Goal: Task Accomplishment & Management: Manage account settings

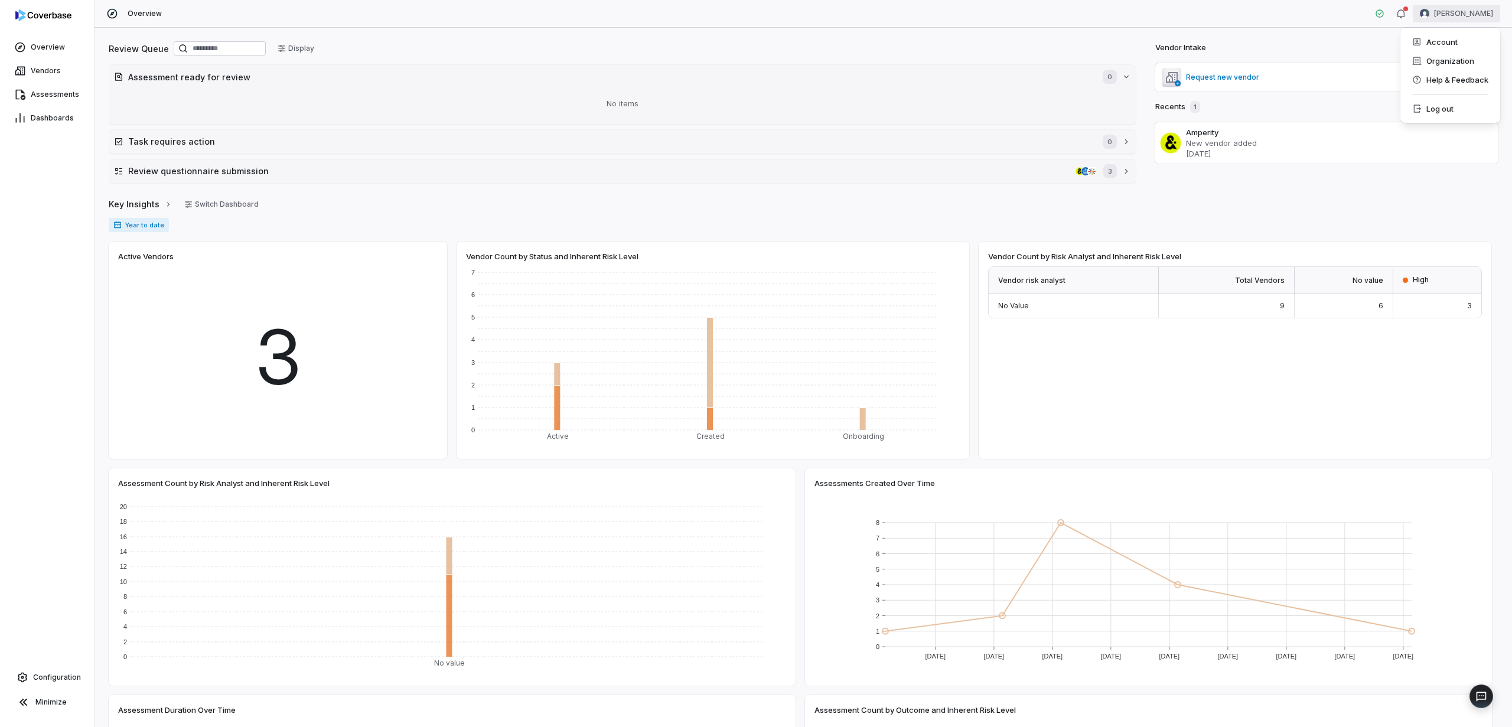
click at [1482, 12] on html "Overview Vendors Assessments Dashboards Configuration Minimize Overview [PERSON…" at bounding box center [756, 363] width 1512 height 727
click at [1462, 57] on div "Organization" at bounding box center [1450, 60] width 90 height 19
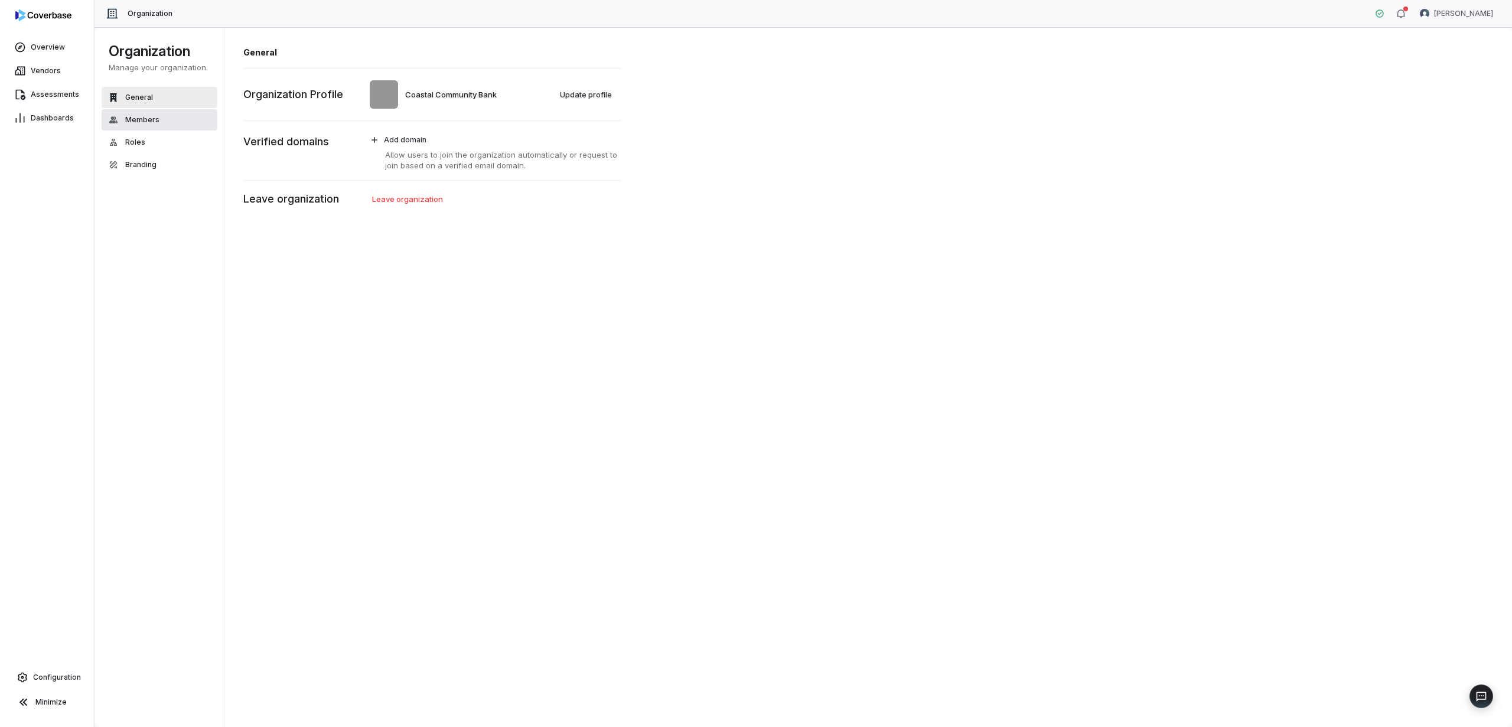
click at [166, 118] on button "Members" at bounding box center [160, 119] width 116 height 21
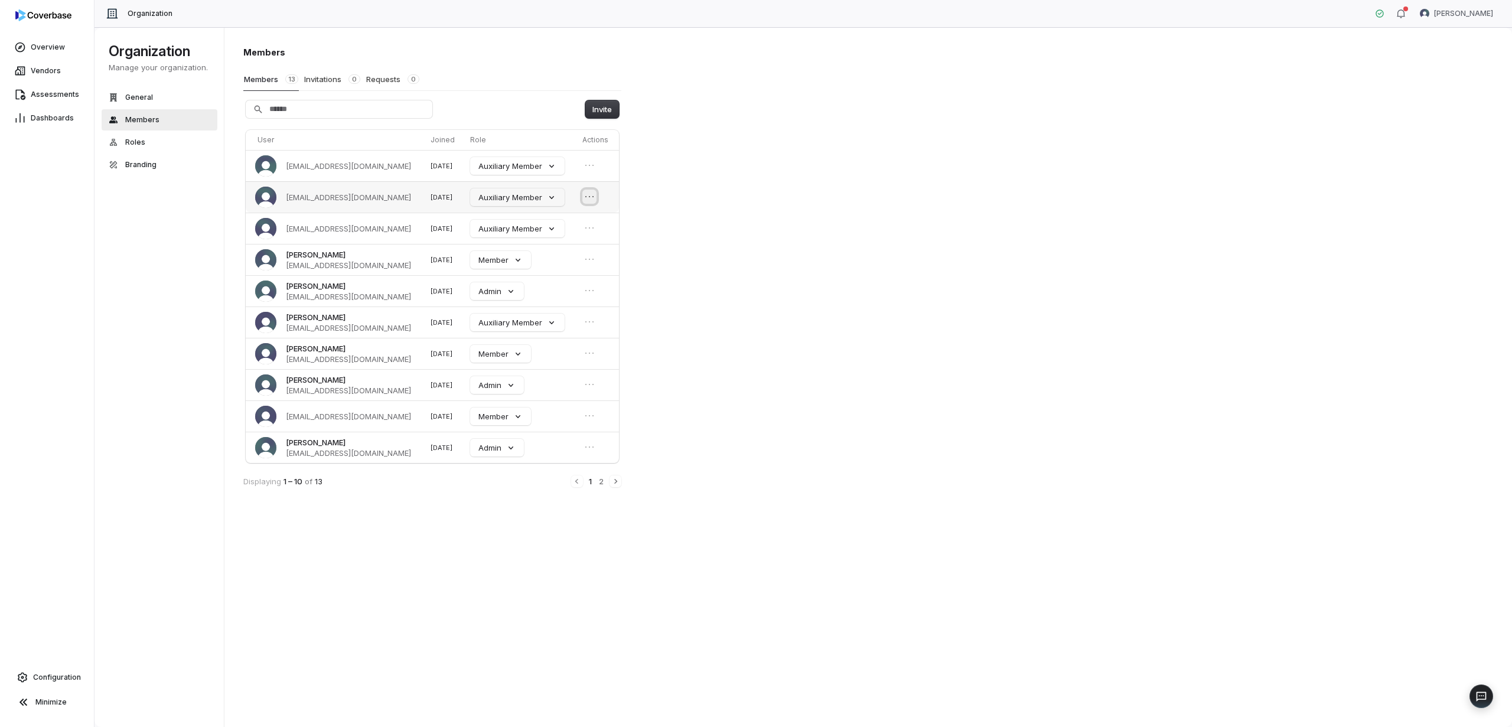
click at [586, 191] on icon "Open menu" at bounding box center [589, 197] width 12 height 12
click at [594, 160] on icon "Open menu" at bounding box center [589, 165] width 12 height 12
click at [736, 161] on div "Members Members 13 Invitations 0 Requests 0 Invite User Joined Role Actions [EM…" at bounding box center [868, 377] width 1288 height 700
click at [617, 481] on icon "Next" at bounding box center [615, 481] width 9 height 9
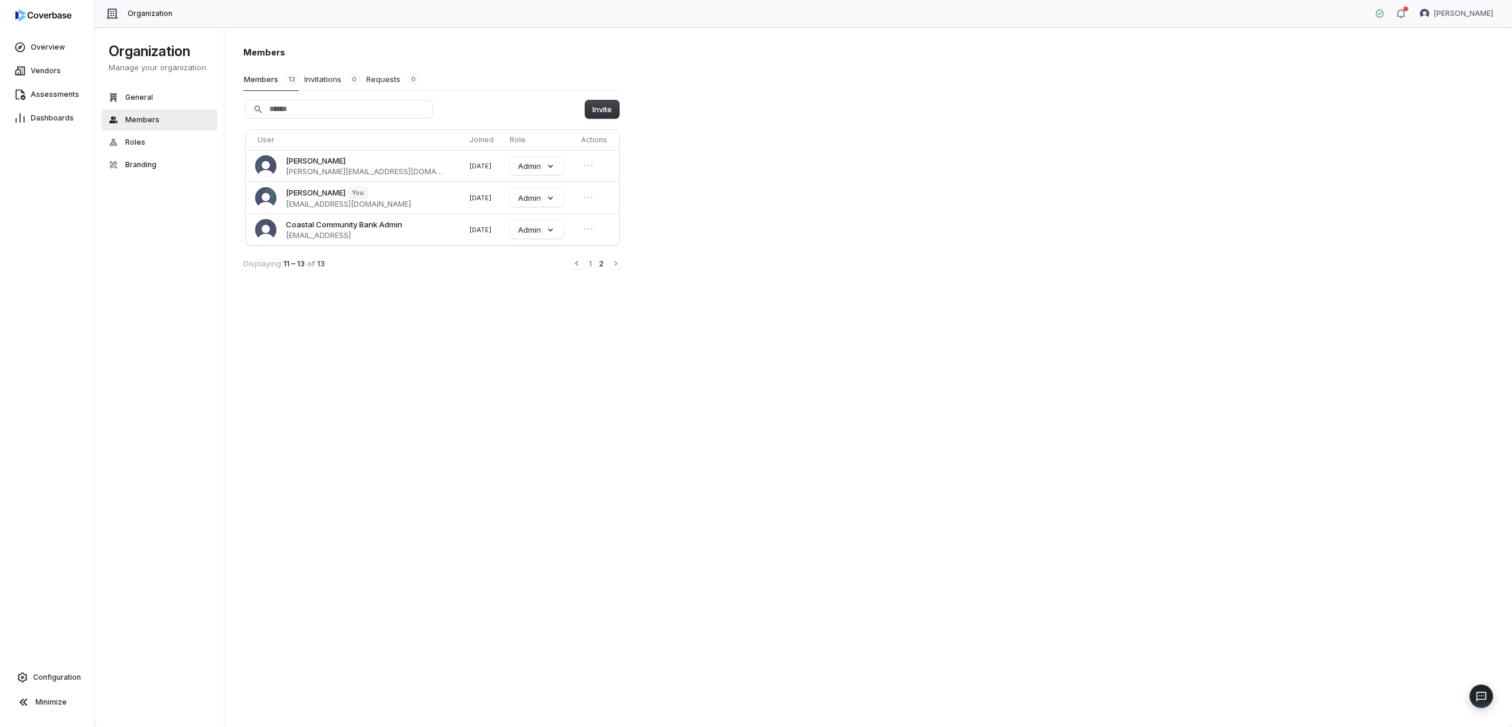
click at [583, 263] on div "1 2" at bounding box center [596, 263] width 50 height 13
click at [580, 262] on icon "Previous" at bounding box center [576, 263] width 9 height 9
